Goal: Use online tool/utility: Utilize a website feature to perform a specific function

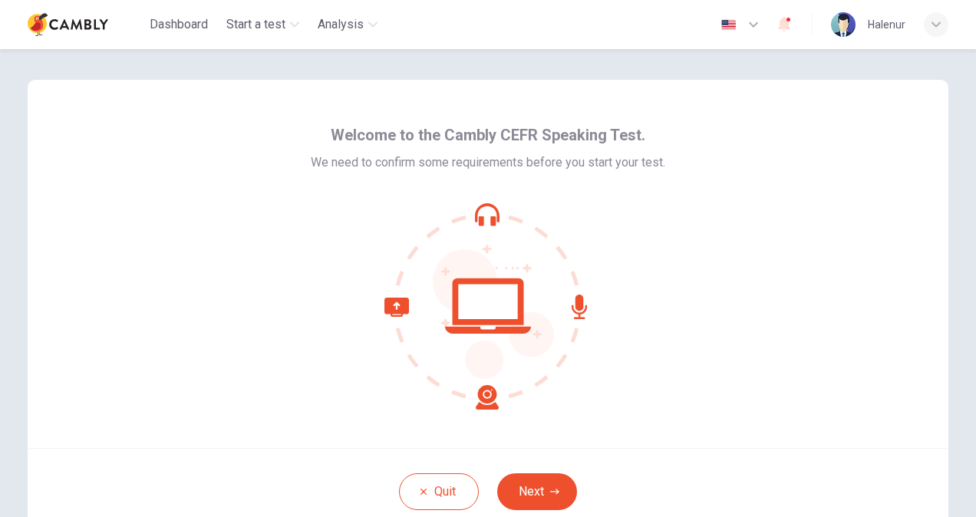
scroll to position [92, 0]
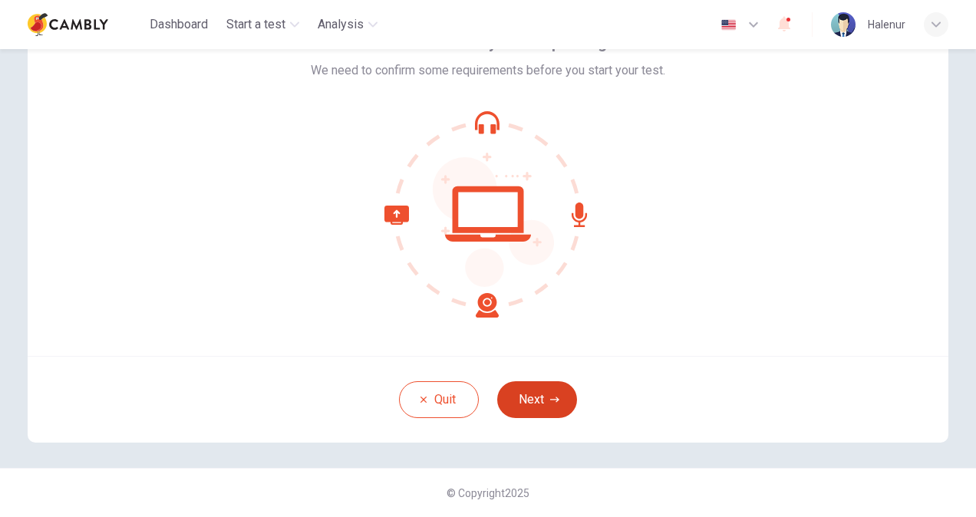
click at [529, 396] on button "Next" at bounding box center [537, 399] width 80 height 37
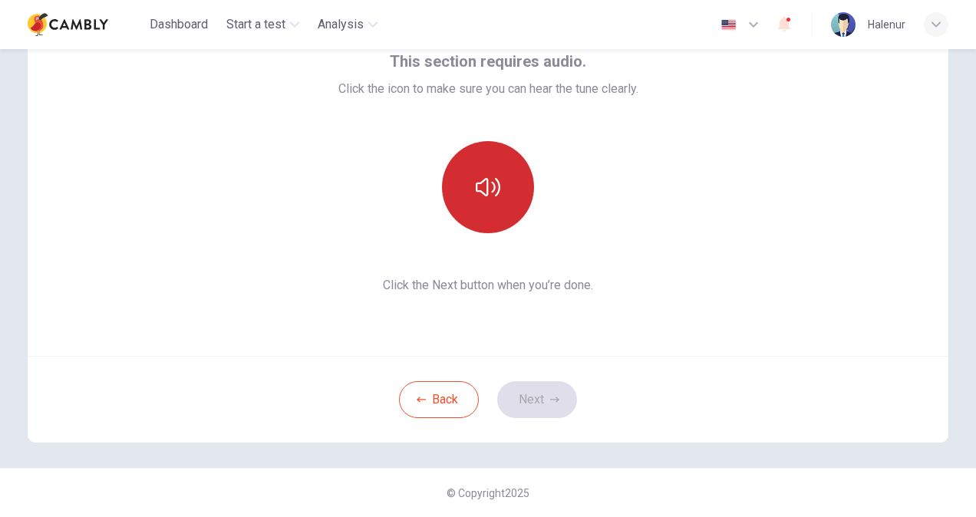
click at [480, 198] on icon "button" at bounding box center [488, 187] width 25 height 25
click at [500, 191] on button "button" at bounding box center [488, 187] width 92 height 92
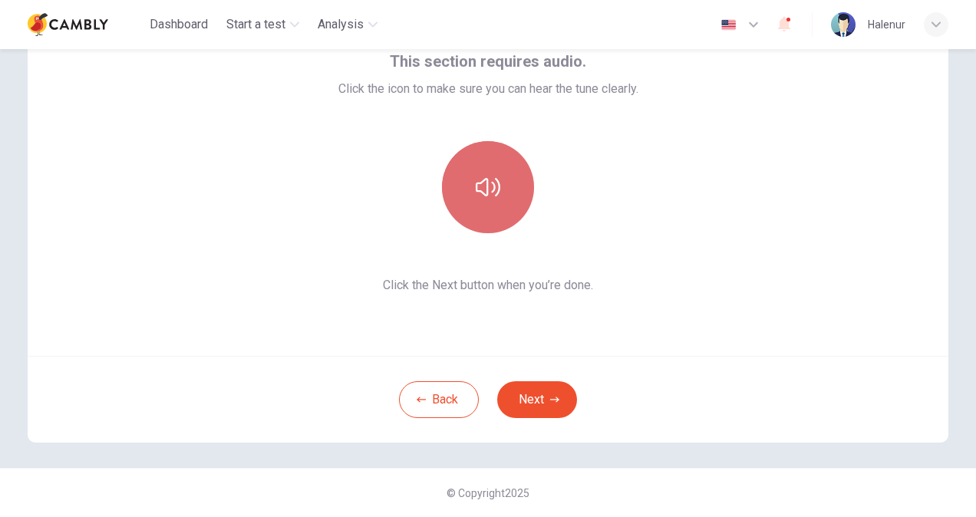
click at [479, 189] on icon "button" at bounding box center [488, 187] width 25 height 25
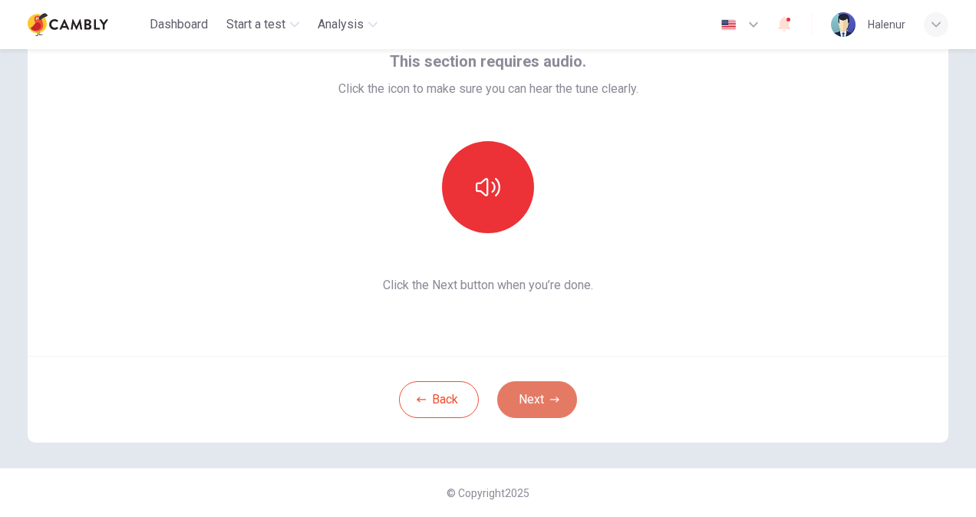
click at [536, 401] on button "Next" at bounding box center [537, 399] width 80 height 37
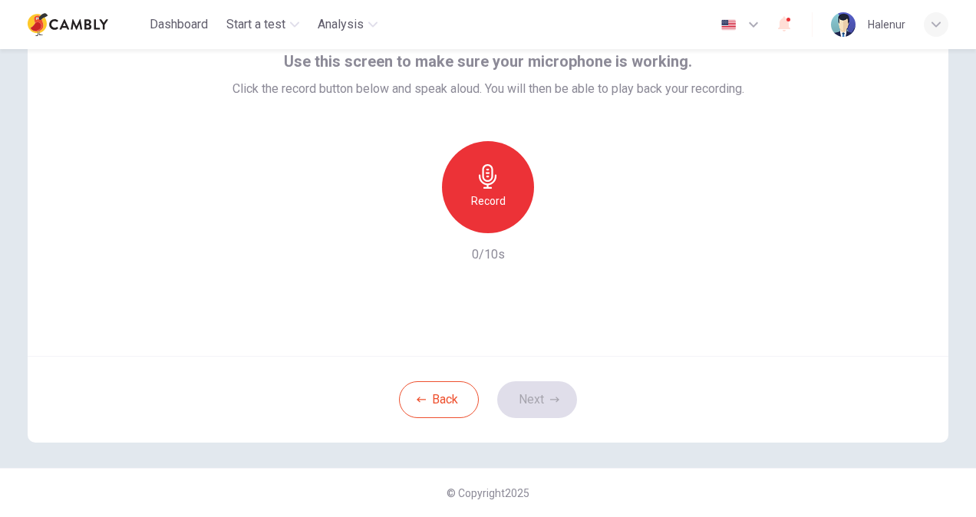
click at [490, 209] on h6 "Record" at bounding box center [488, 201] width 35 height 18
click at [531, 394] on button "Next" at bounding box center [537, 399] width 80 height 37
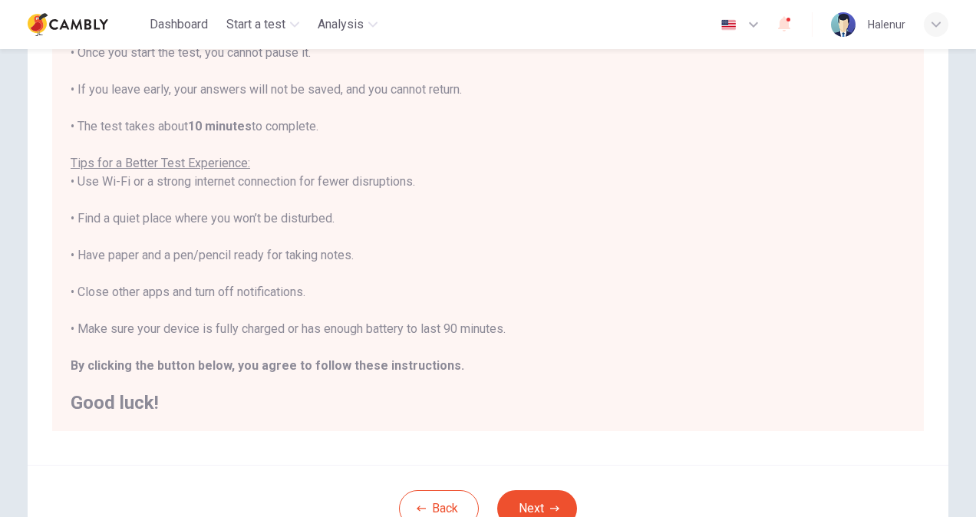
scroll to position [287, 0]
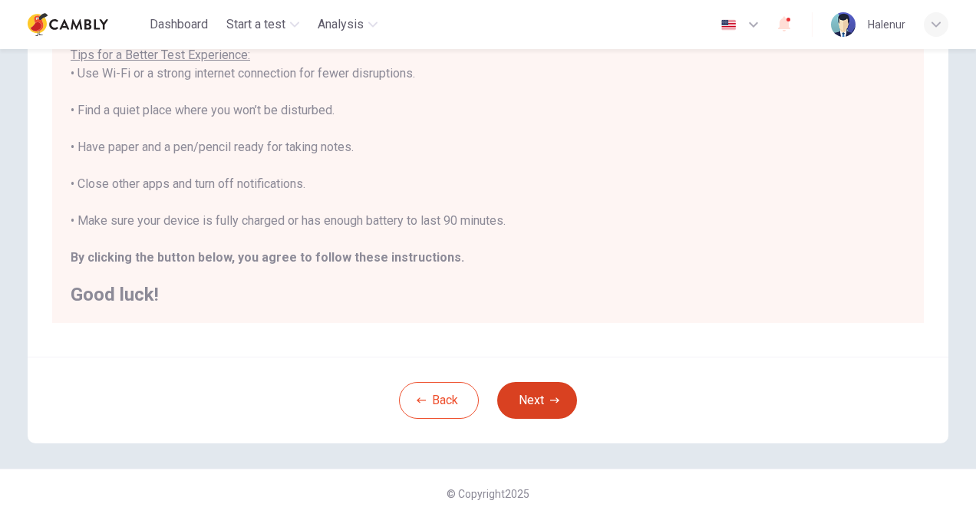
click at [529, 394] on button "Next" at bounding box center [537, 400] width 80 height 37
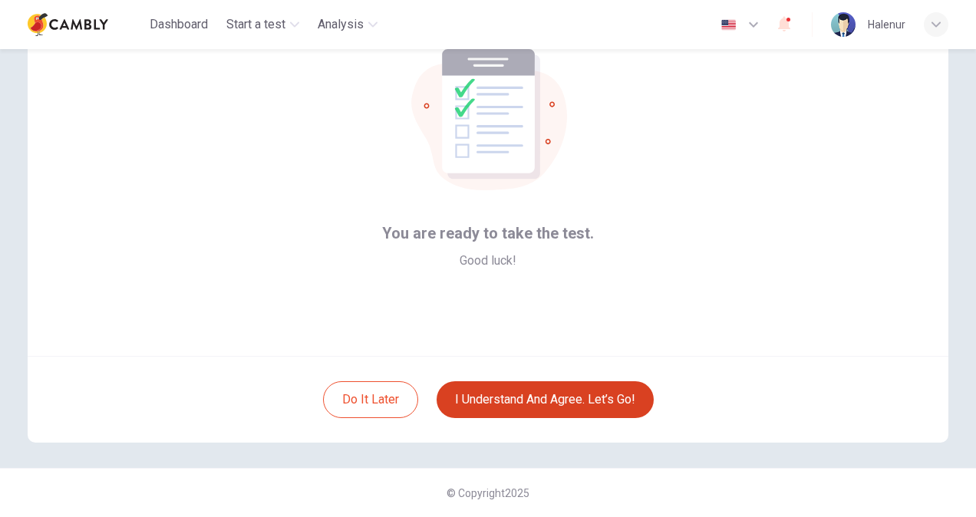
scroll to position [92, 0]
click at [531, 399] on button "I understand and agree. Let’s go!" at bounding box center [545, 399] width 217 height 37
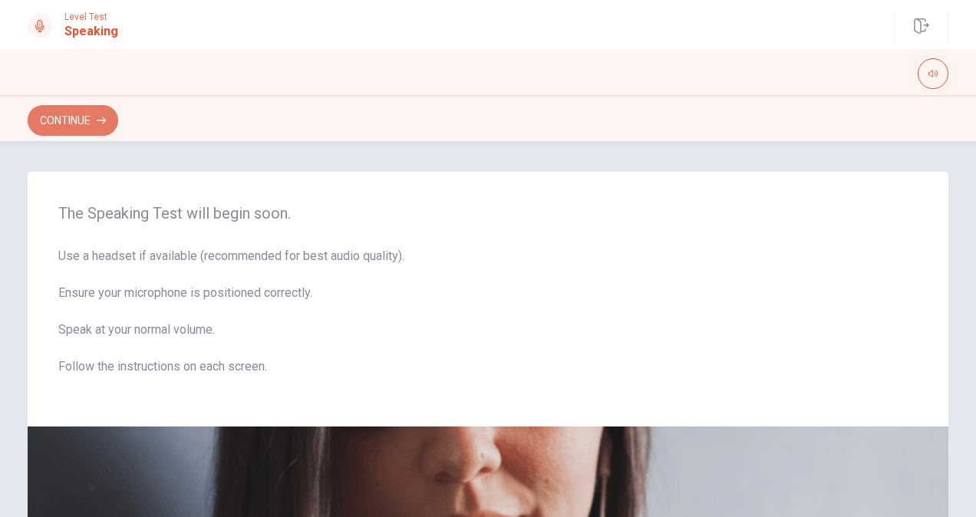
click at [80, 118] on button "Continue" at bounding box center [73, 120] width 91 height 31
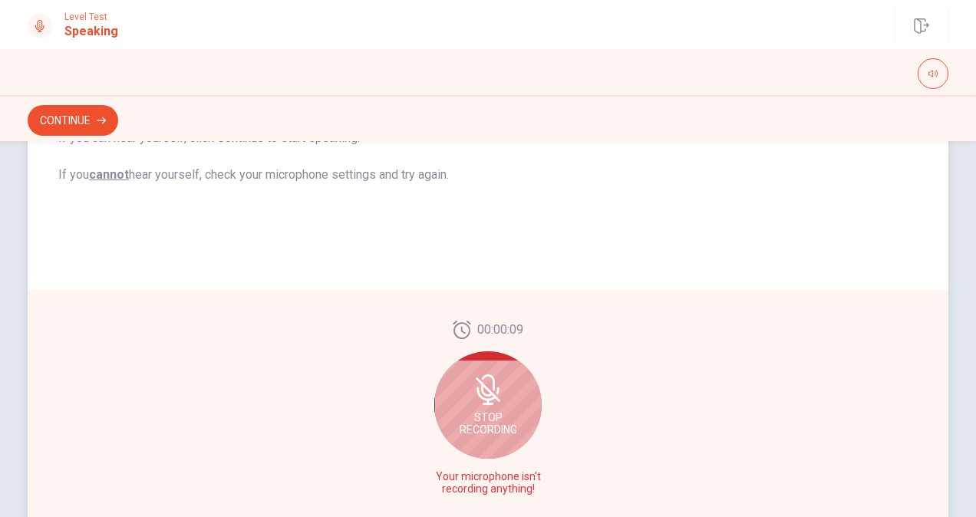
scroll to position [308, 0]
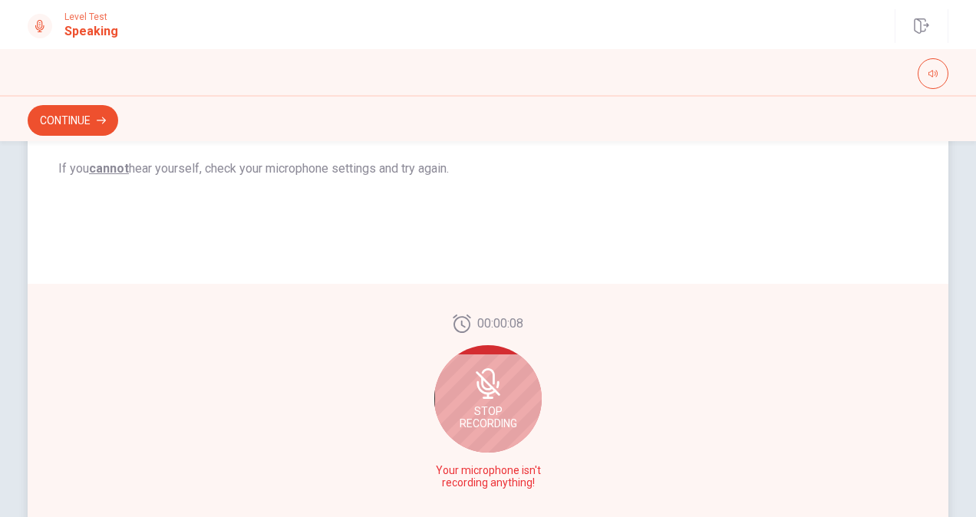
click at [476, 390] on icon at bounding box center [485, 388] width 19 height 14
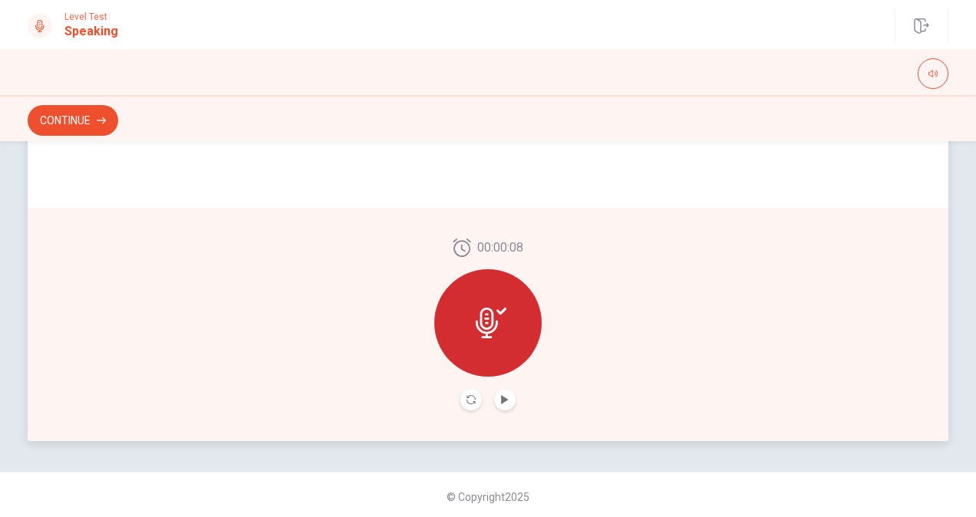
scroll to position [404, 0]
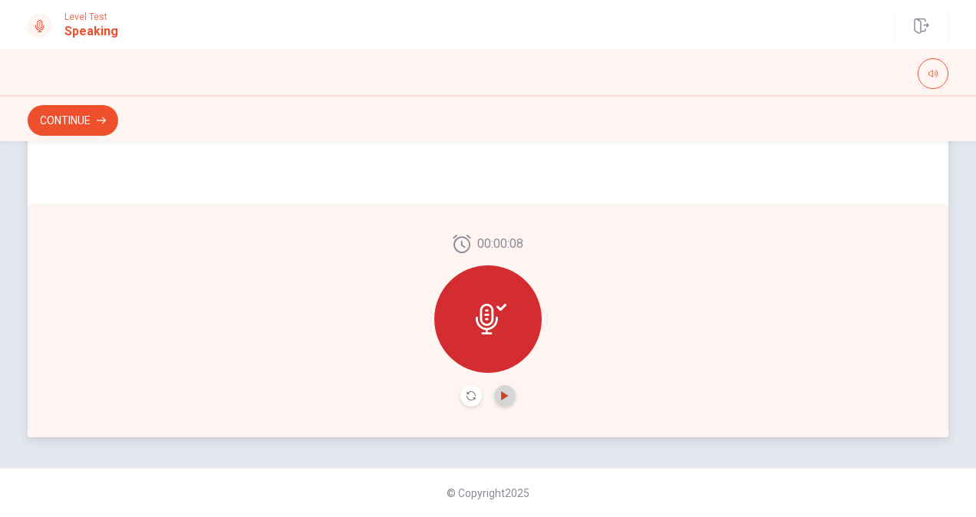
click at [501, 396] on icon "Play Audio" at bounding box center [504, 395] width 7 height 9
click at [502, 397] on icon "Play Audio" at bounding box center [504, 395] width 7 height 9
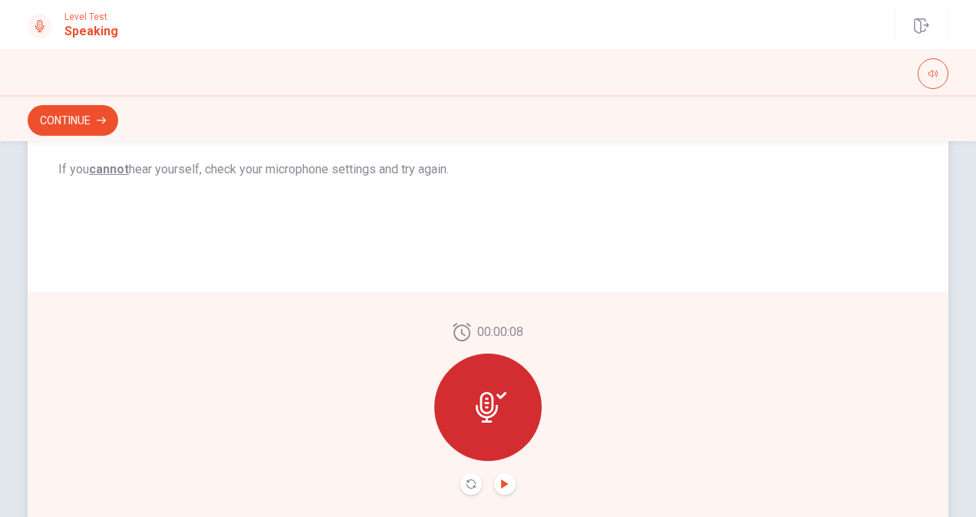
scroll to position [327, 0]
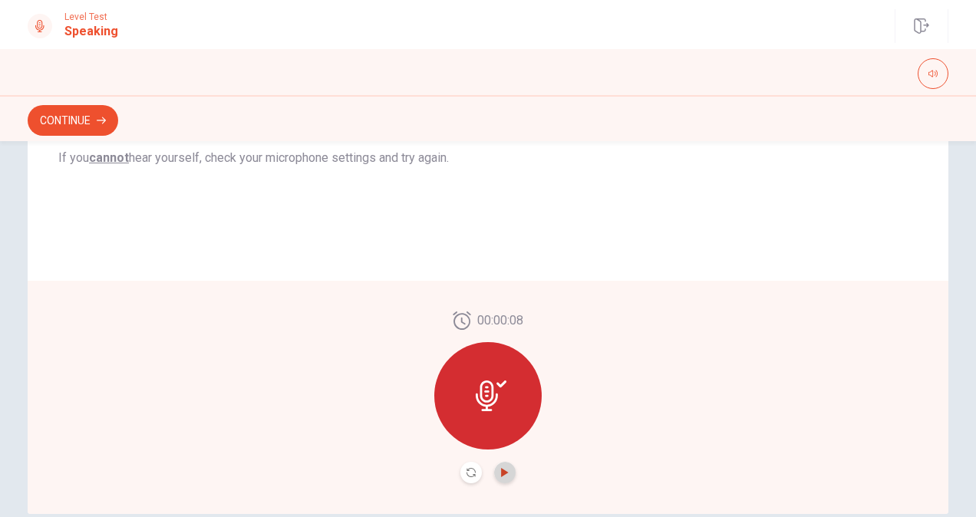
click at [500, 470] on icon "Play Audio" at bounding box center [504, 472] width 9 height 9
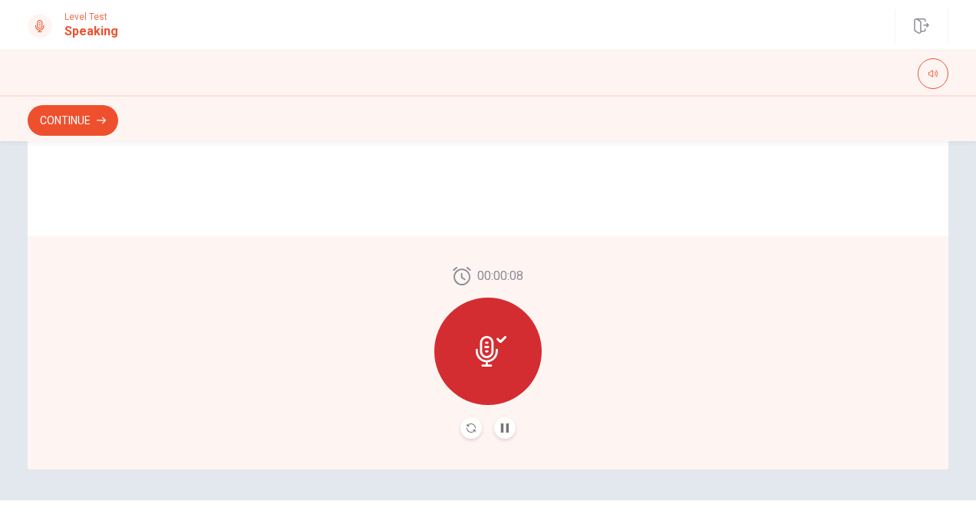
scroll to position [404, 0]
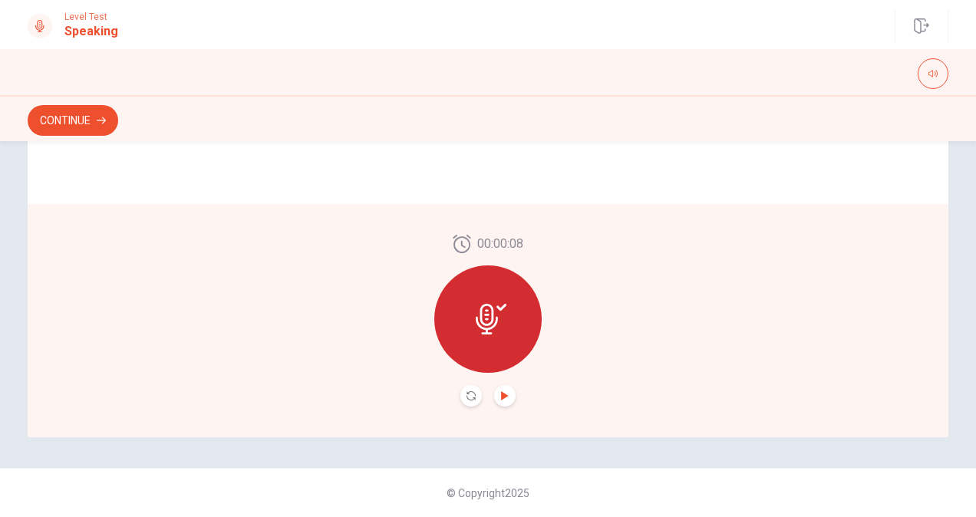
click at [501, 394] on icon "Play Audio" at bounding box center [504, 395] width 7 height 9
click at [483, 328] on icon at bounding box center [487, 319] width 22 height 31
click at [80, 114] on button "Continue" at bounding box center [73, 120] width 91 height 31
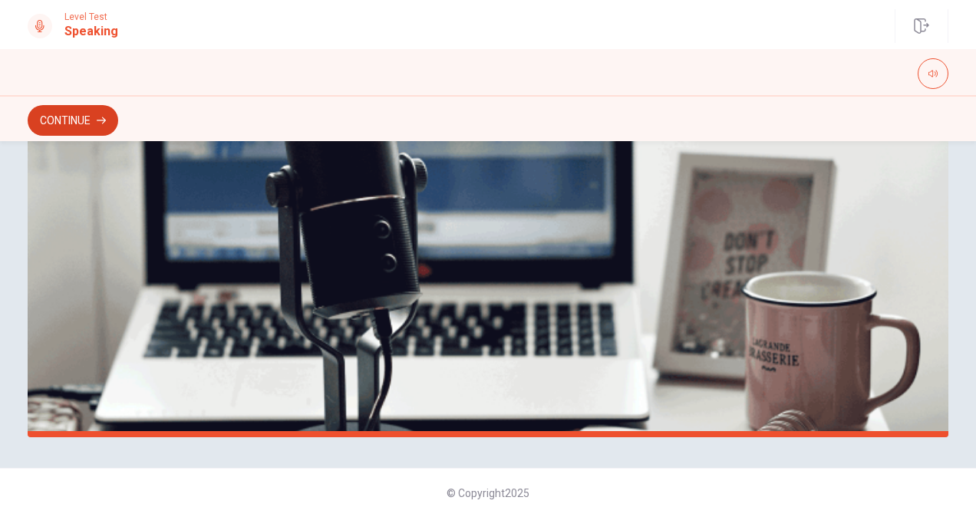
click at [65, 117] on button "Continue" at bounding box center [73, 120] width 91 height 31
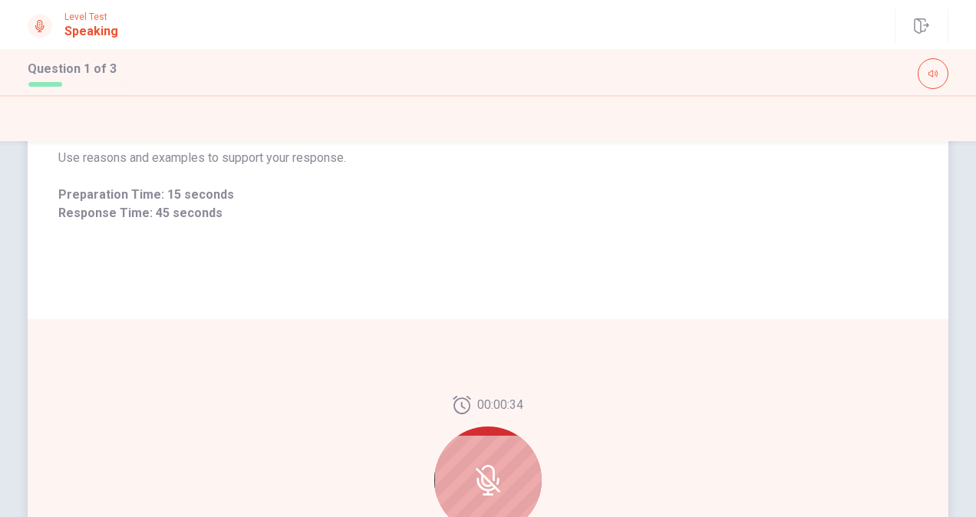
scroll to position [307, 0]
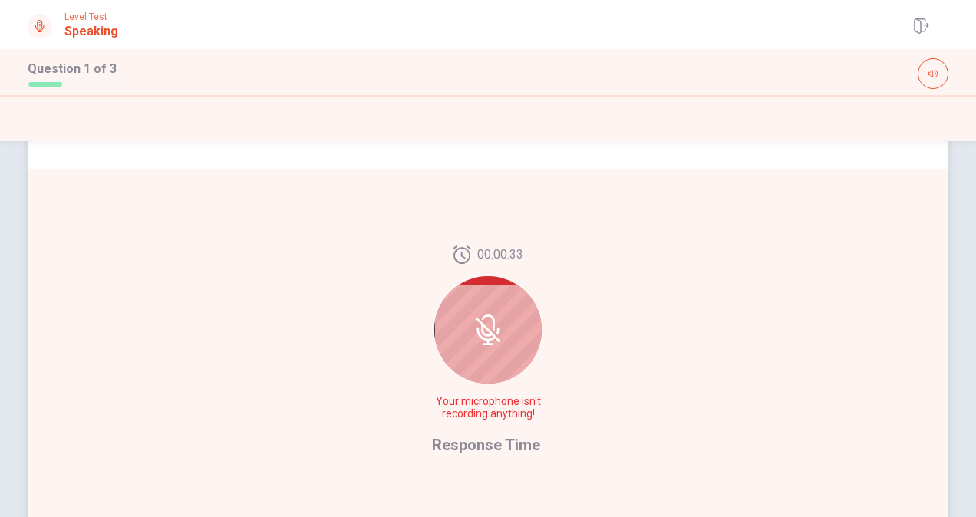
click at [486, 332] on icon at bounding box center [488, 330] width 25 height 25
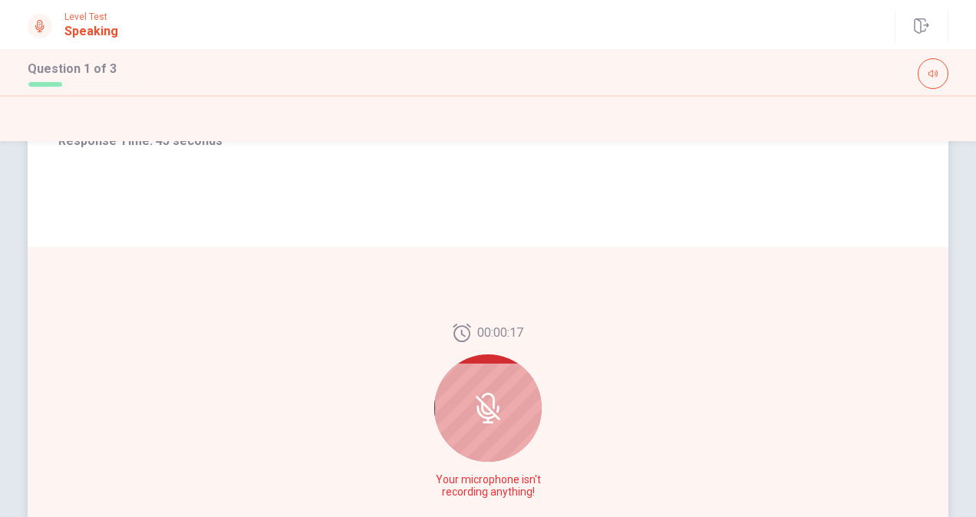
scroll to position [230, 0]
click at [486, 487] on span "Your microphone isn't recording anything!" at bounding box center [488, 485] width 112 height 25
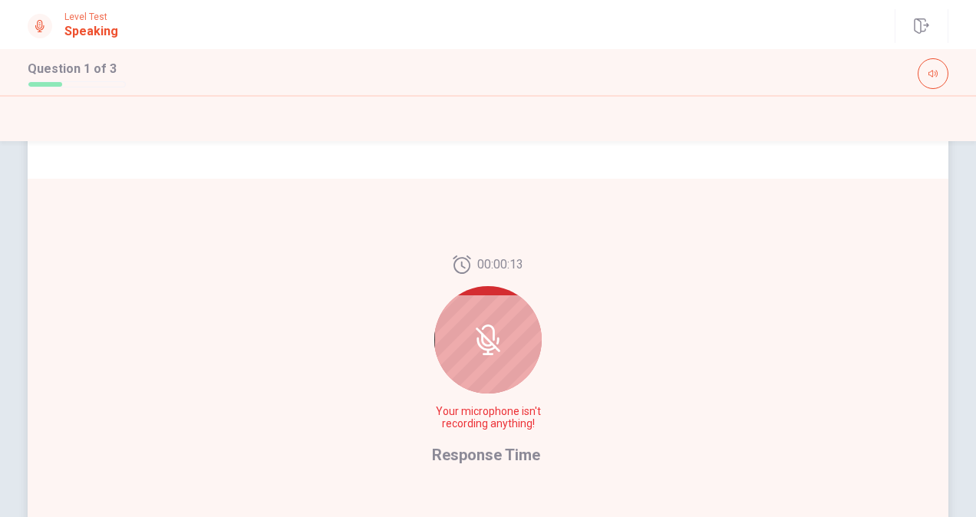
scroll to position [404, 0]
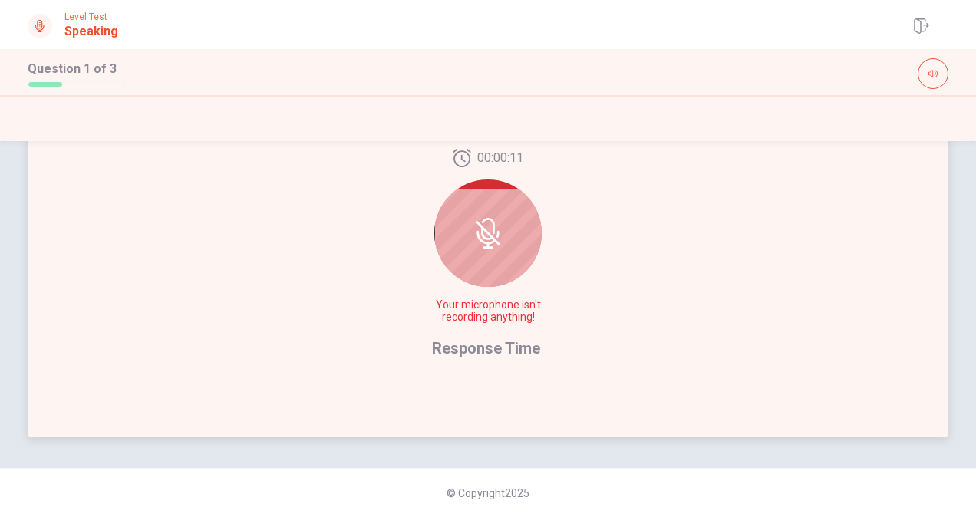
click at [483, 239] on icon at bounding box center [487, 233] width 12 height 14
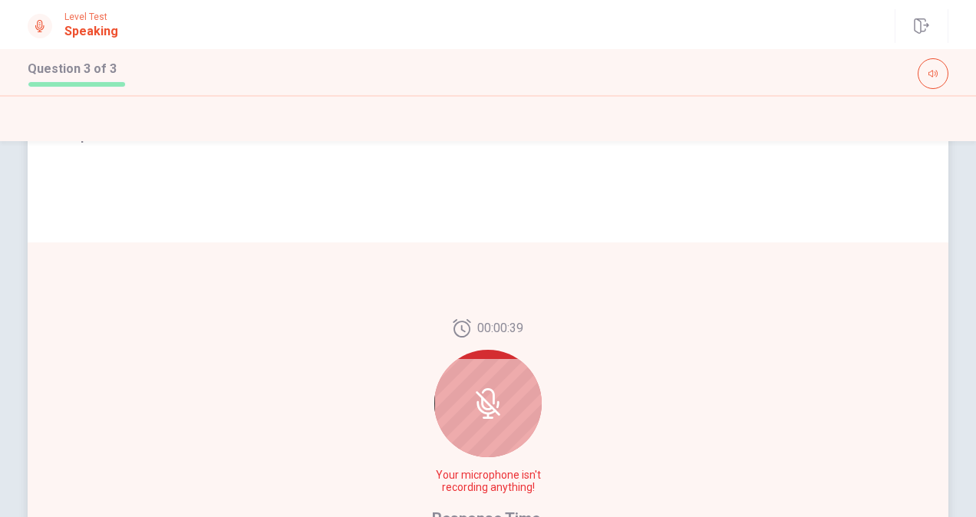
scroll to position [308, 0]
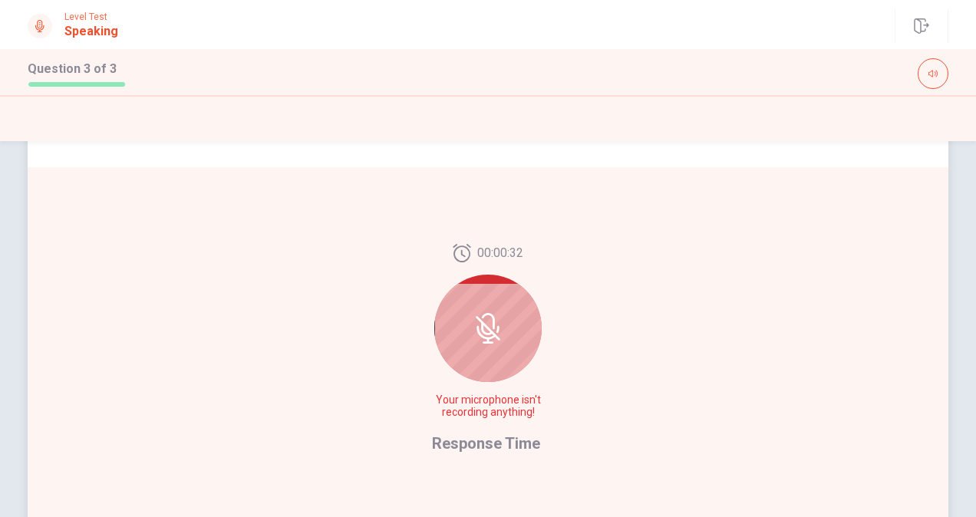
click at [485, 339] on icon at bounding box center [485, 333] width 19 height 14
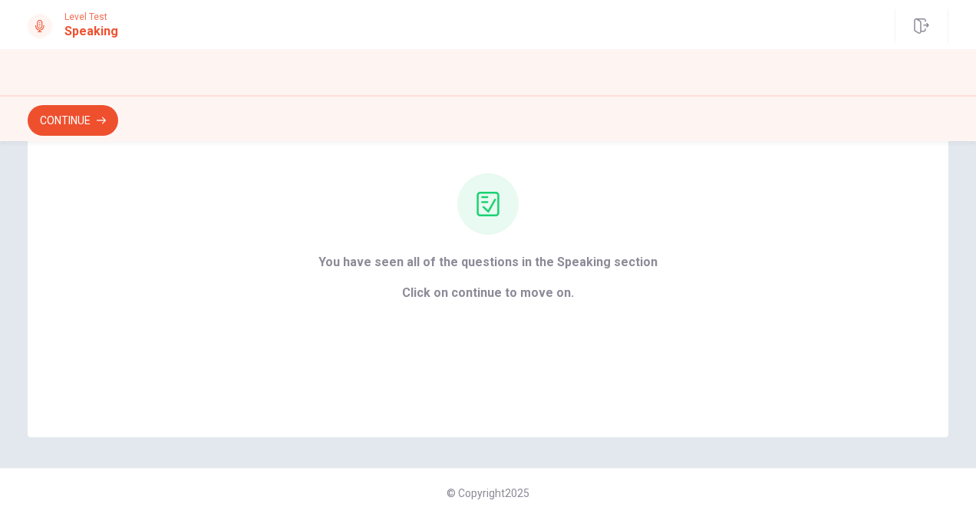
scroll to position [134, 0]
click at [86, 119] on button "Continue" at bounding box center [73, 120] width 91 height 31
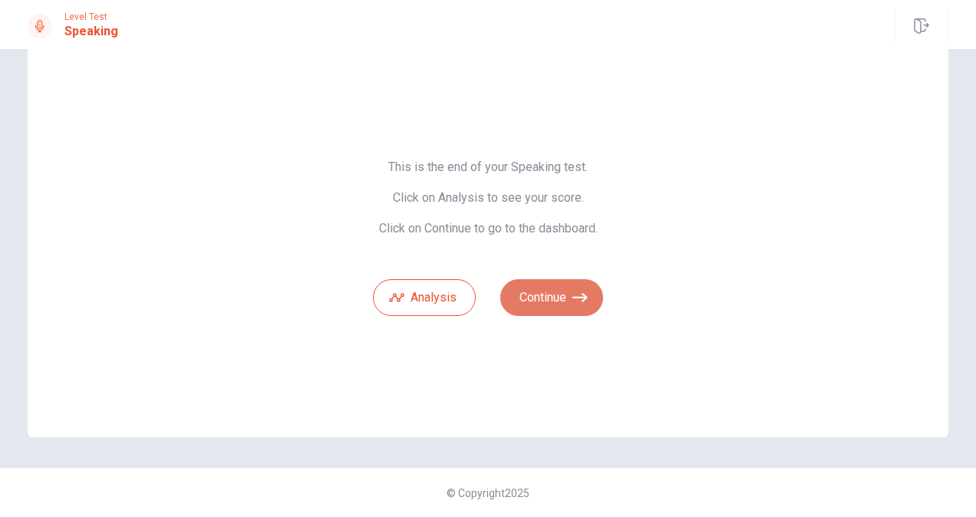
click at [552, 298] on button "Continue" at bounding box center [551, 297] width 103 height 37
